Goal: Information Seeking & Learning: Understand process/instructions

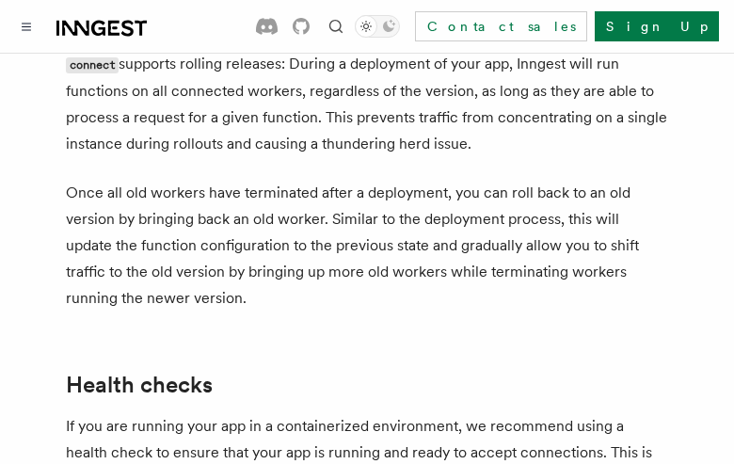
scroll to position [8400, 0]
